Goal: Communication & Community: Answer question/provide support

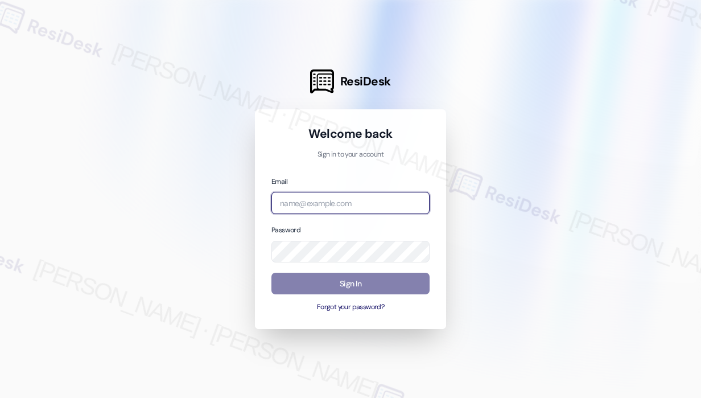
click at [380, 200] on input "email" at bounding box center [350, 203] width 158 height 22
click at [0, 397] on com-1password-button at bounding box center [0, 398] width 0 height 0
type input "[EMAIL_ADDRESS][PERSON_NAME][DOMAIN_NAME]"
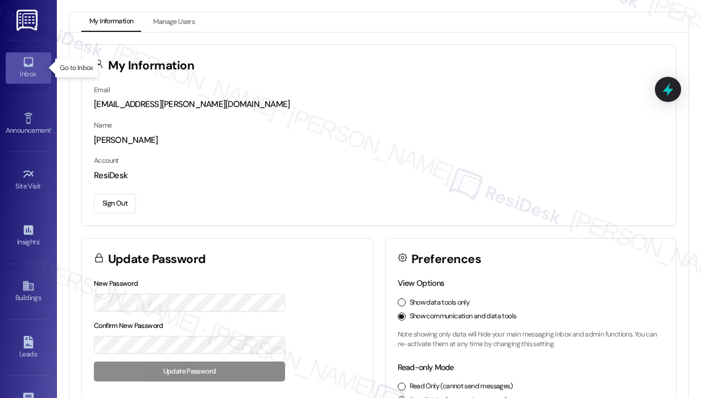
click at [24, 67] on icon at bounding box center [28, 62] width 13 height 13
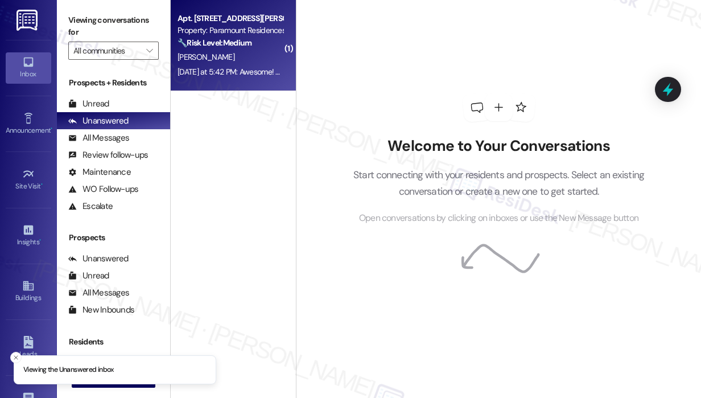
click at [241, 55] on div "[PERSON_NAME]" at bounding box center [230, 57] width 108 height 14
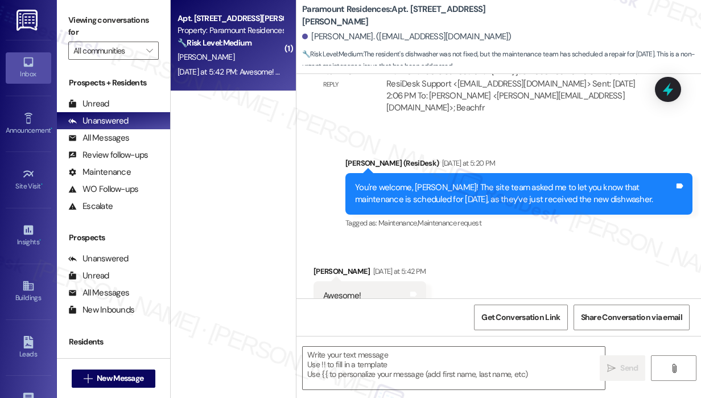
scroll to position [5659, 0]
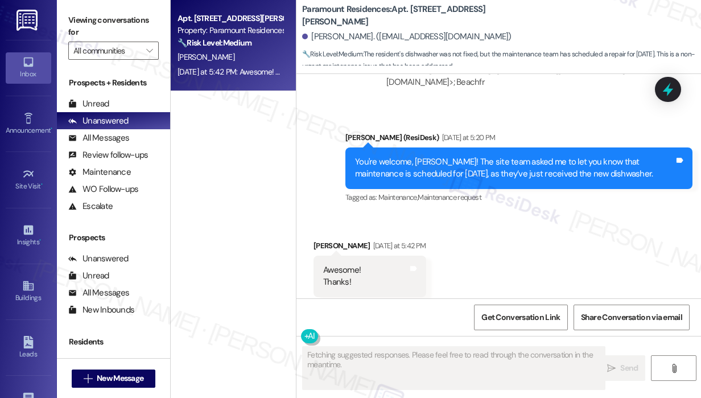
click at [486, 214] on div "Received via SMS [PERSON_NAME] [DATE] at 5:42 PM Awesome! Thanks! Tags and note…" at bounding box center [499, 268] width 405 height 108
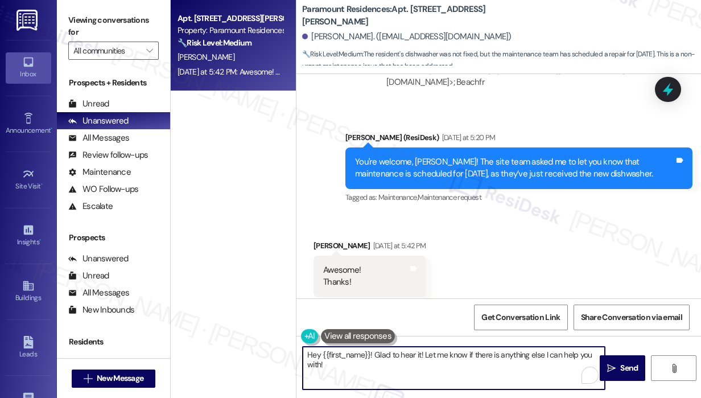
drag, startPoint x: 405, startPoint y: 374, endPoint x: 281, endPoint y: 352, distance: 125.9
click at [282, 352] on div "Apt. [STREET_ADDRESS][PERSON_NAME] Property: Paramount Residences 🔧 Risk Level:…" at bounding box center [436, 199] width 530 height 398
type textarea "You're welcome! :)"
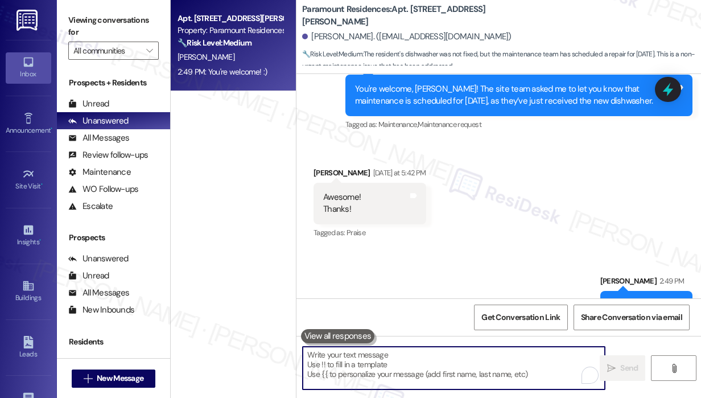
scroll to position [5739, 0]
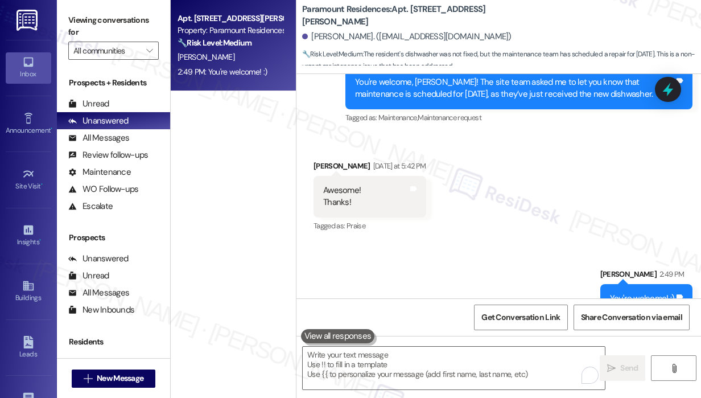
click at [542, 150] on div "Received via SMS [PERSON_NAME] [DATE] at 5:42 PM Awesome! Thanks! Tags and note…" at bounding box center [499, 188] width 405 height 108
